Goal: Complete application form: Complete application form

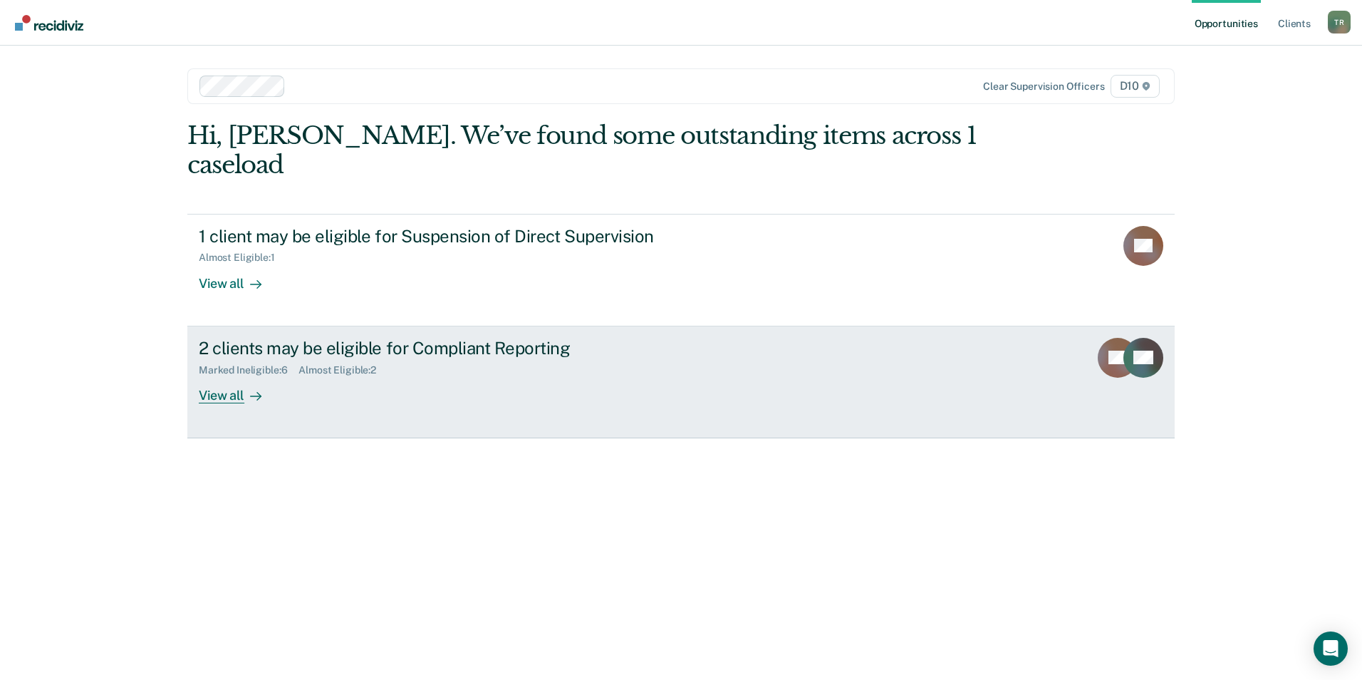
click at [323, 338] on div "2 clients may be eligible for Compliant Reporting" at bounding box center [449, 348] width 500 height 21
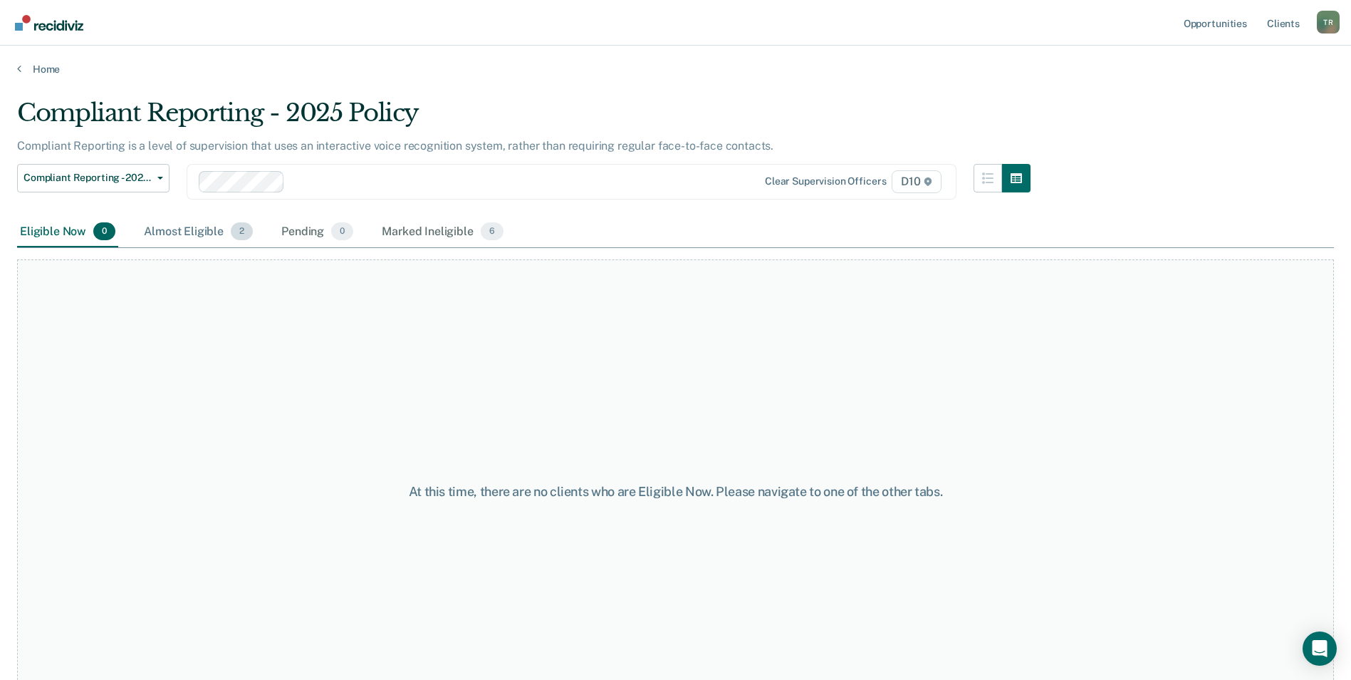
click at [180, 233] on div "Almost Eligible 2" at bounding box center [198, 232] width 115 height 31
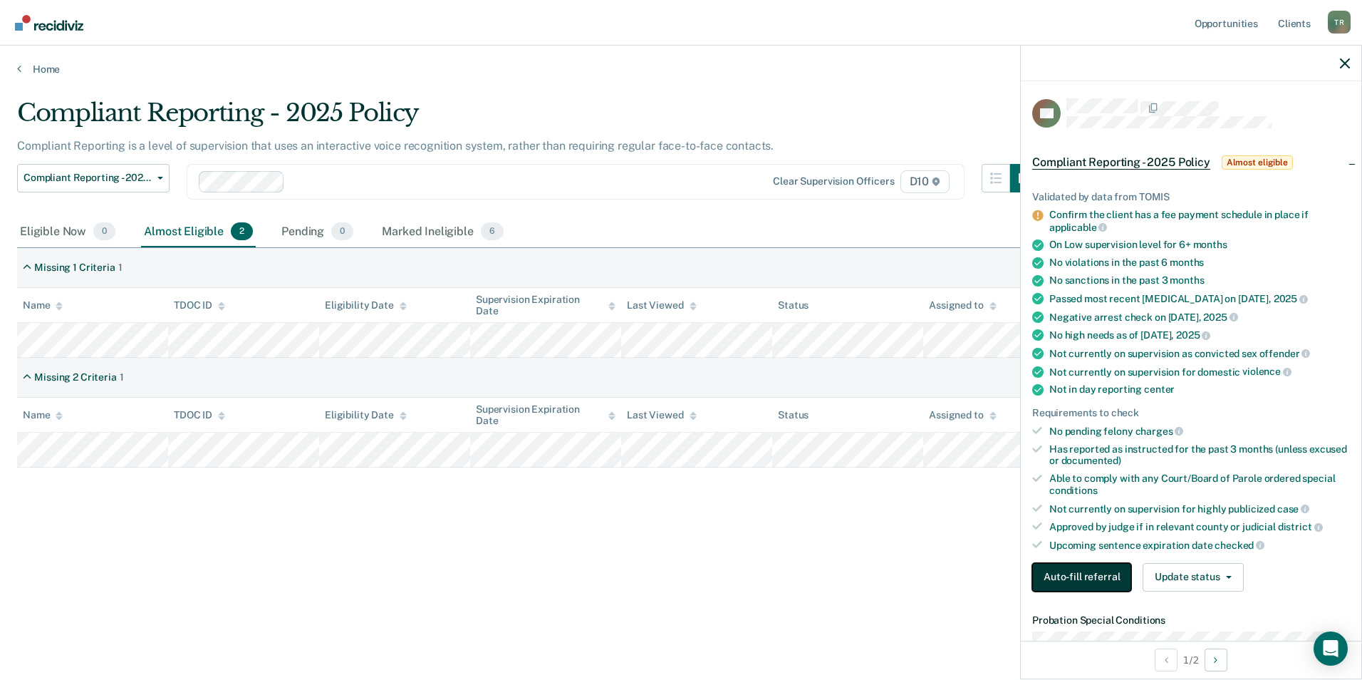
click at [1087, 576] on button "Auto-fill referral" at bounding box center [1081, 577] width 99 height 28
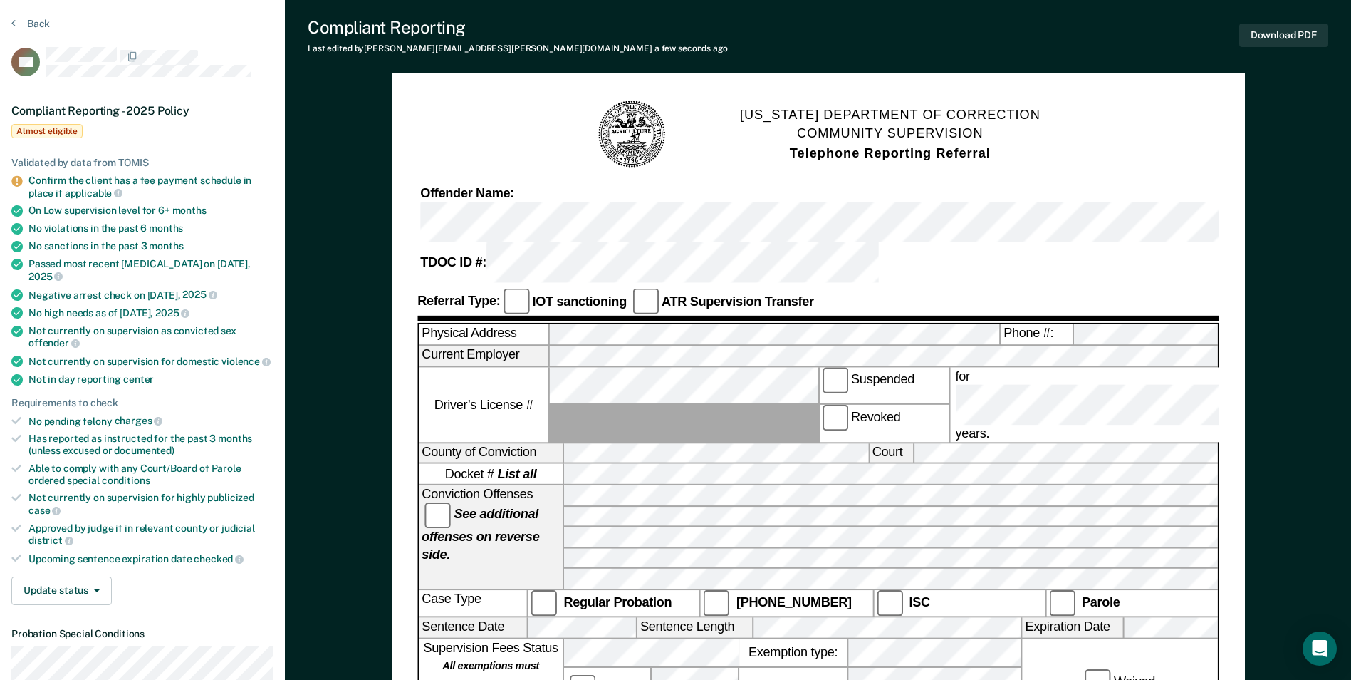
scroll to position [21, 0]
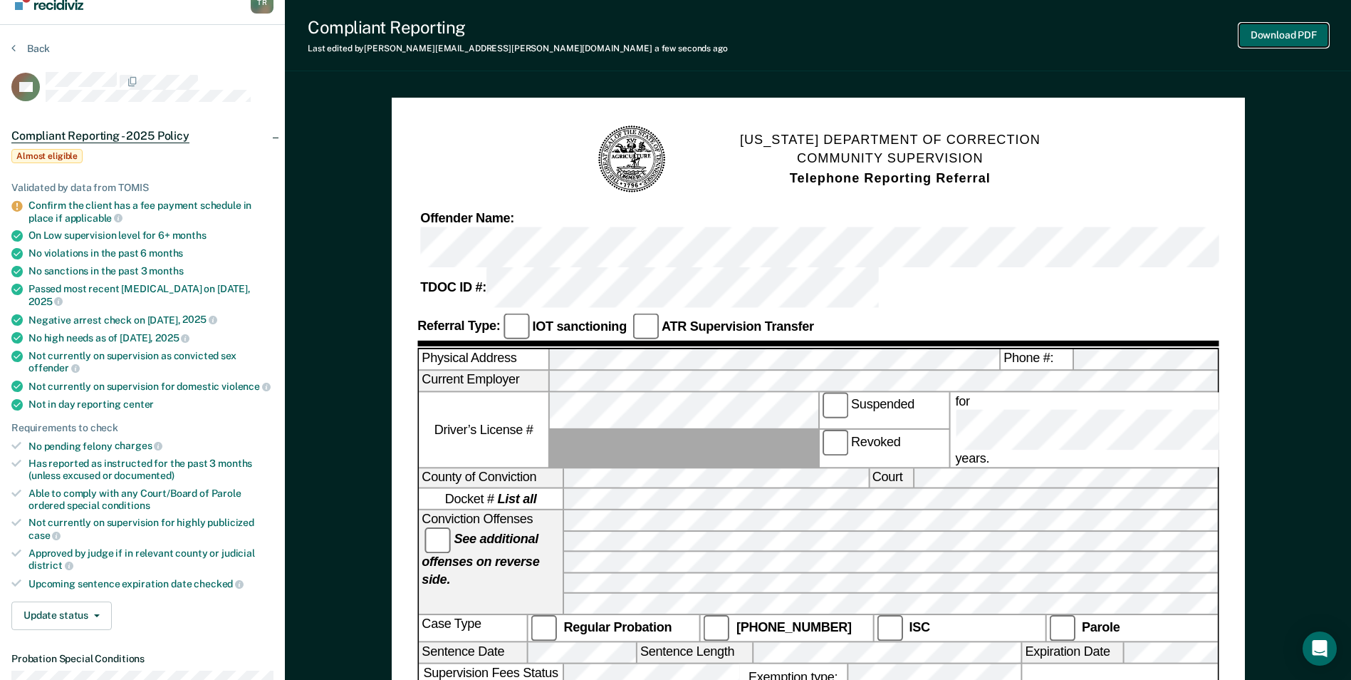
click at [1277, 34] on button "Download PDF" at bounding box center [1284, 36] width 89 height 24
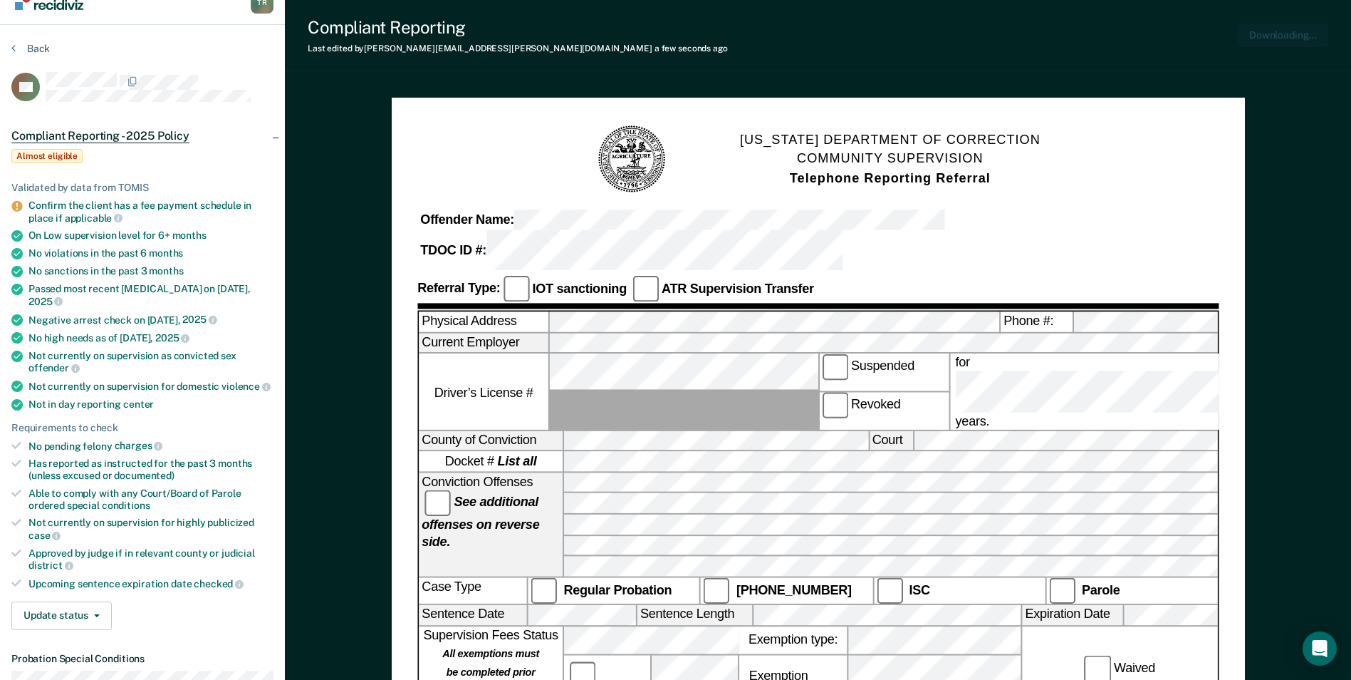
scroll to position [0, 0]
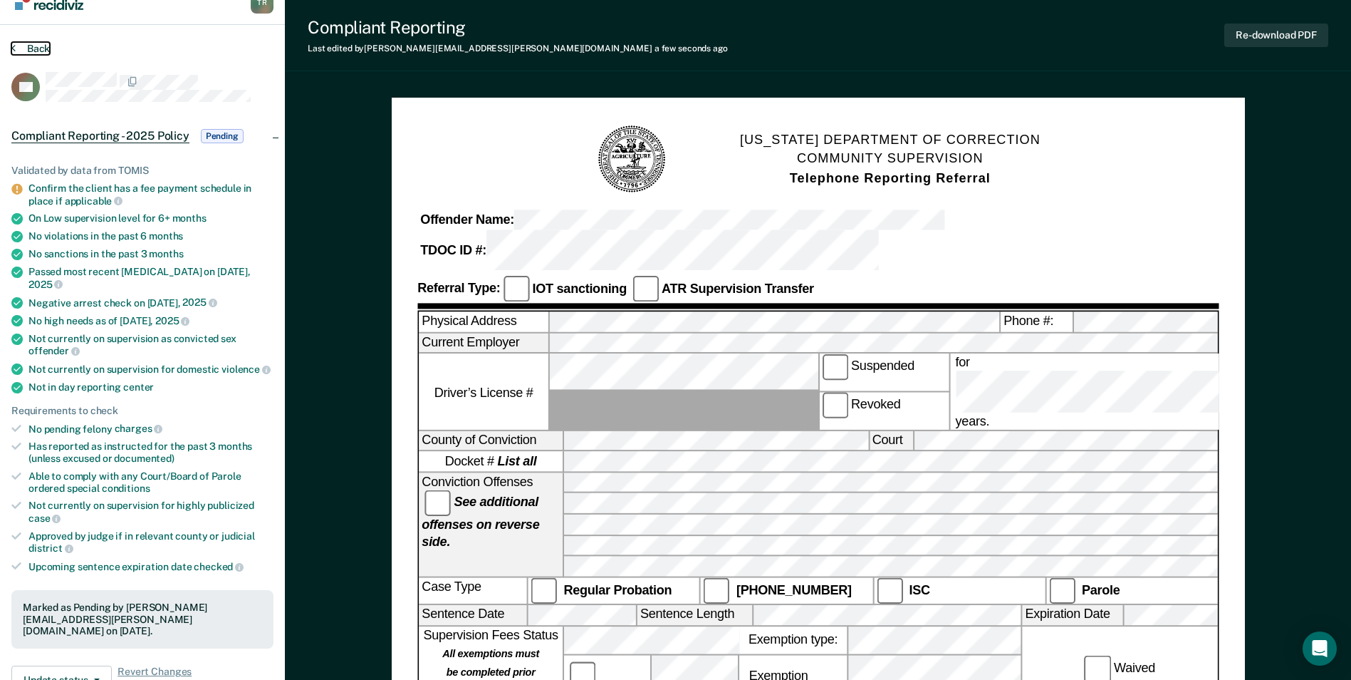
click at [24, 51] on button "Back" at bounding box center [30, 48] width 38 height 13
